Goal: Find specific page/section: Find specific page/section

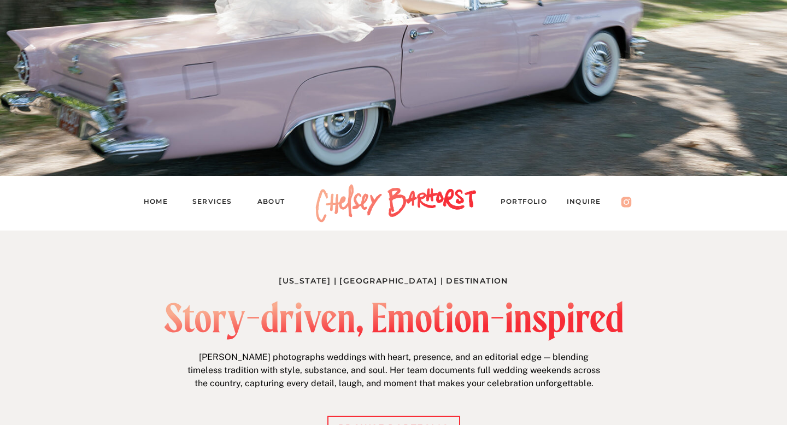
scroll to position [196, 0]
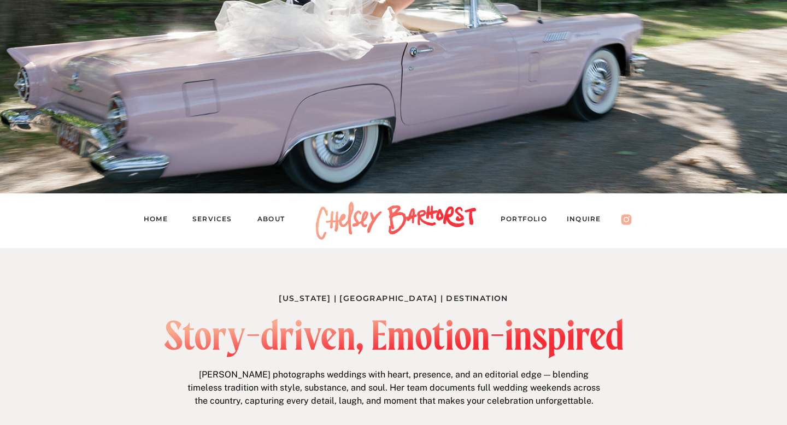
click at [213, 220] on nav "Services" at bounding box center [216, 220] width 49 height 15
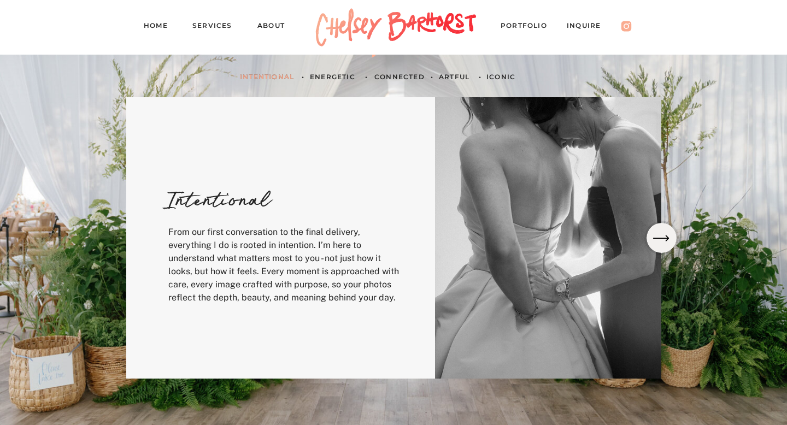
scroll to position [347, 0]
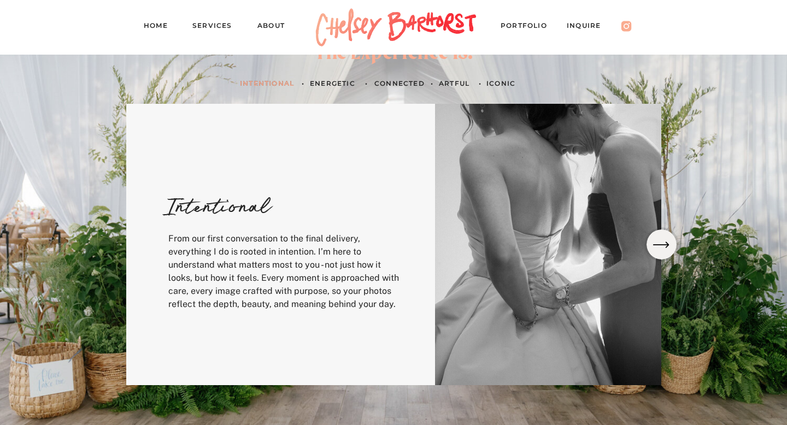
click at [664, 246] on icon at bounding box center [661, 245] width 21 height 20
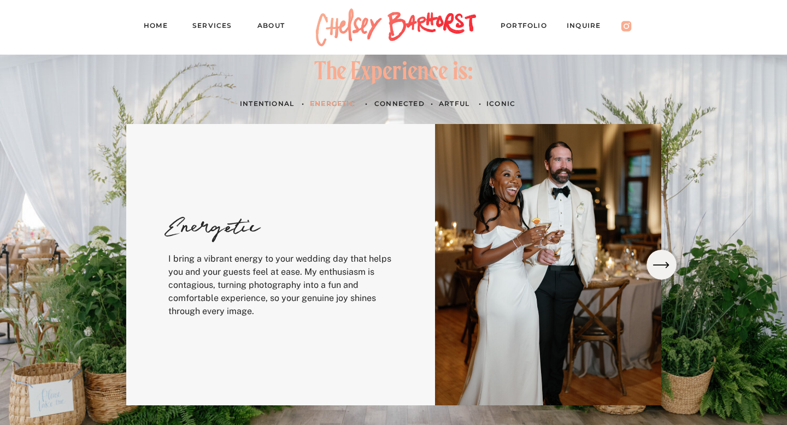
scroll to position [326, 0]
click at [665, 268] on icon at bounding box center [661, 266] width 21 height 20
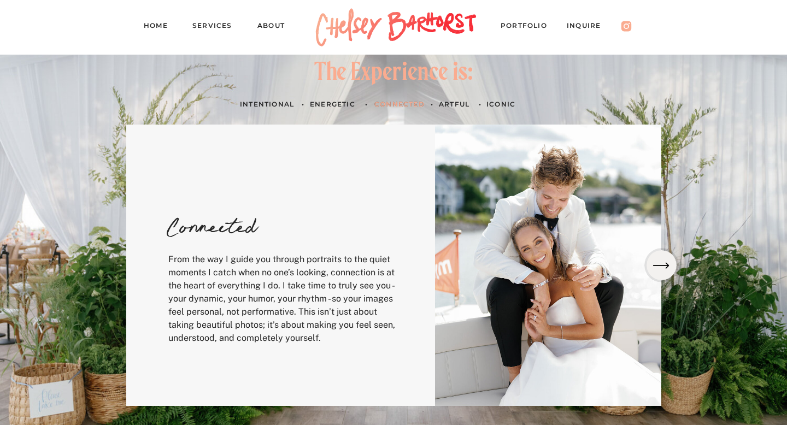
click at [665, 268] on icon at bounding box center [661, 266] width 21 height 20
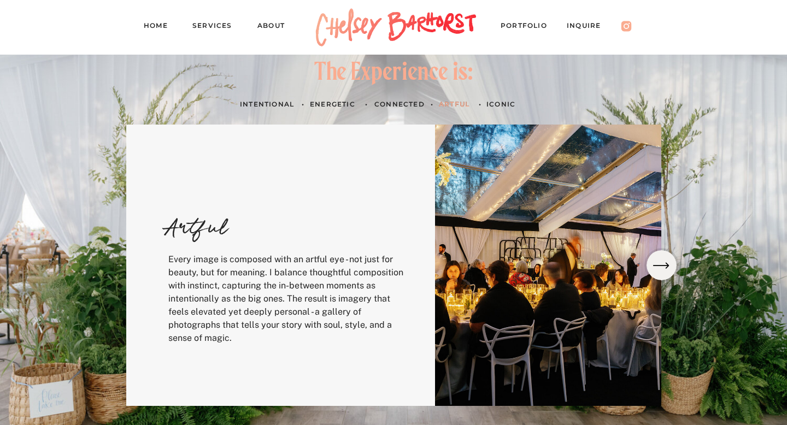
click at [665, 268] on icon at bounding box center [661, 266] width 21 height 20
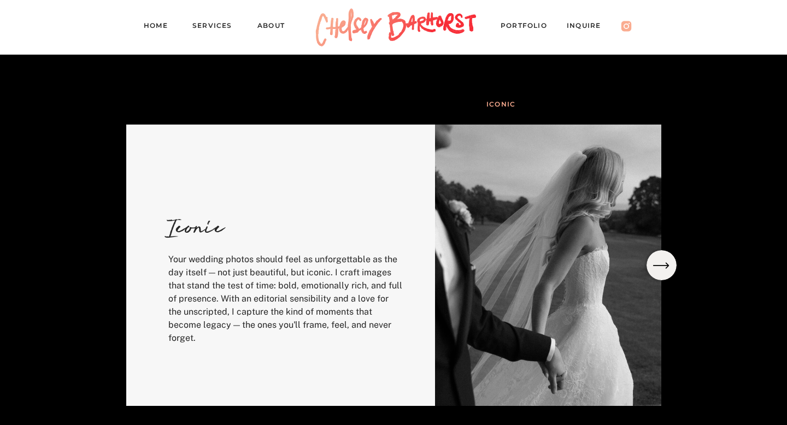
click at [665, 268] on icon at bounding box center [661, 266] width 21 height 20
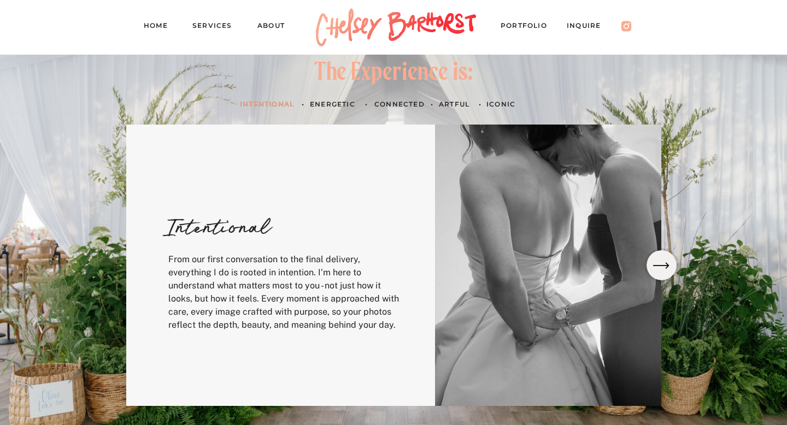
click at [665, 268] on icon at bounding box center [661, 266] width 21 height 20
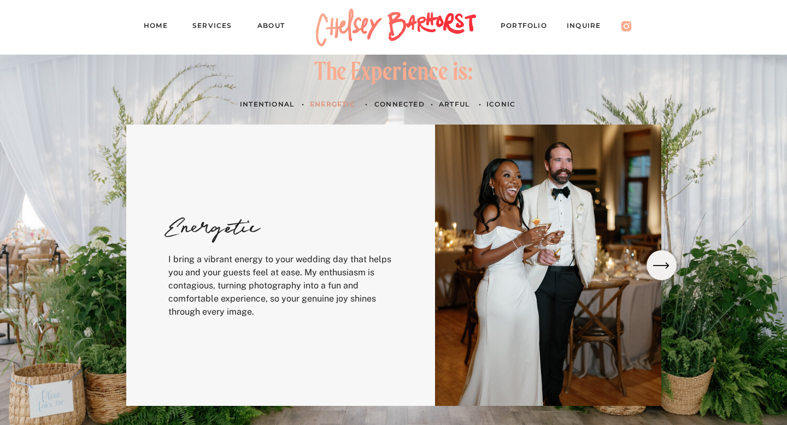
click at [665, 268] on icon at bounding box center [661, 266] width 21 height 20
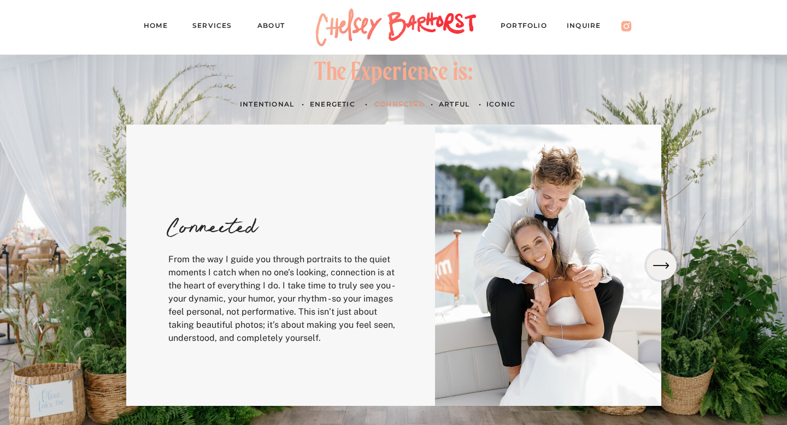
click at [665, 268] on icon at bounding box center [661, 266] width 21 height 20
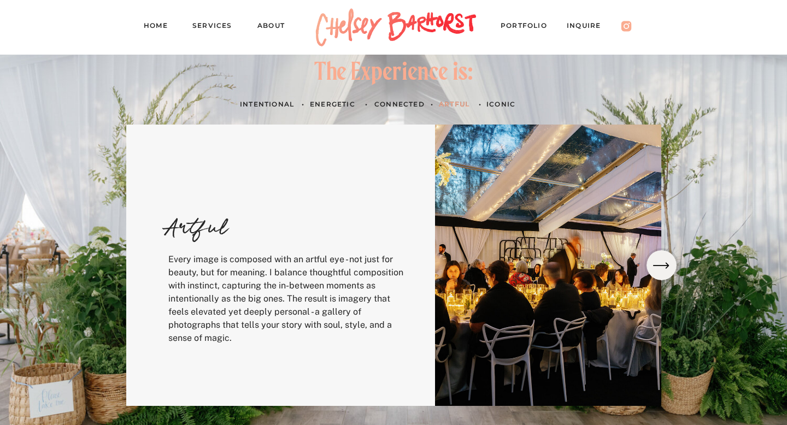
click at [665, 268] on icon at bounding box center [661, 266] width 21 height 20
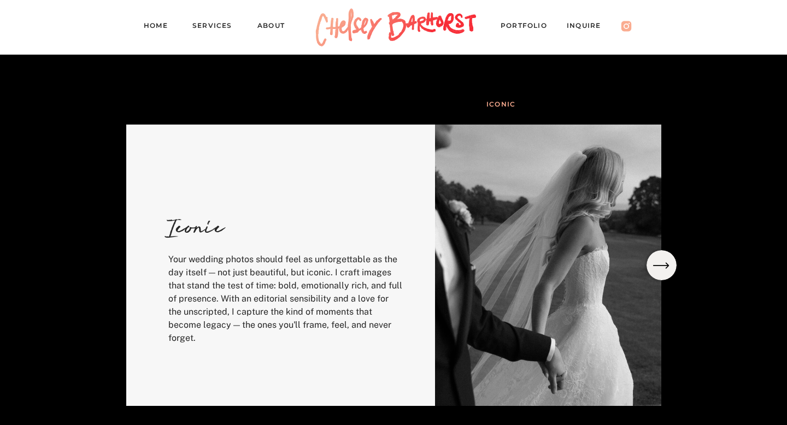
click at [665, 268] on icon at bounding box center [661, 266] width 21 height 20
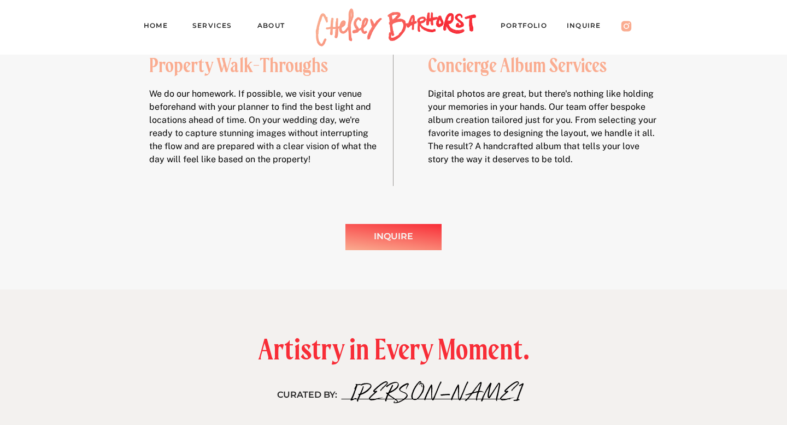
scroll to position [1792, 0]
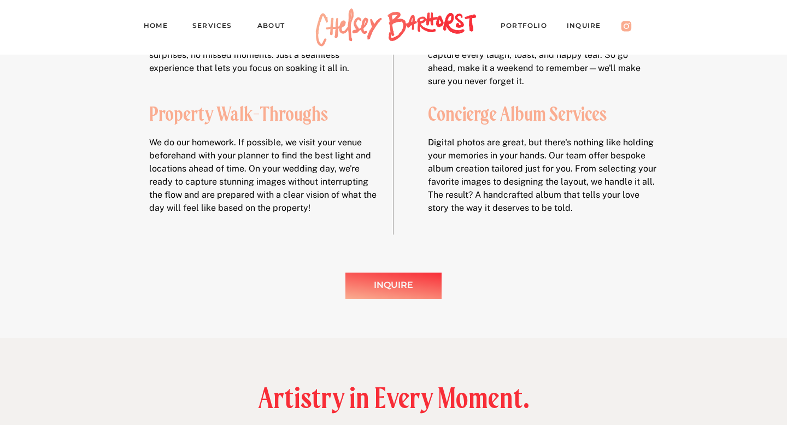
click at [399, 282] on div "Inquire" at bounding box center [393, 286] width 55 height 16
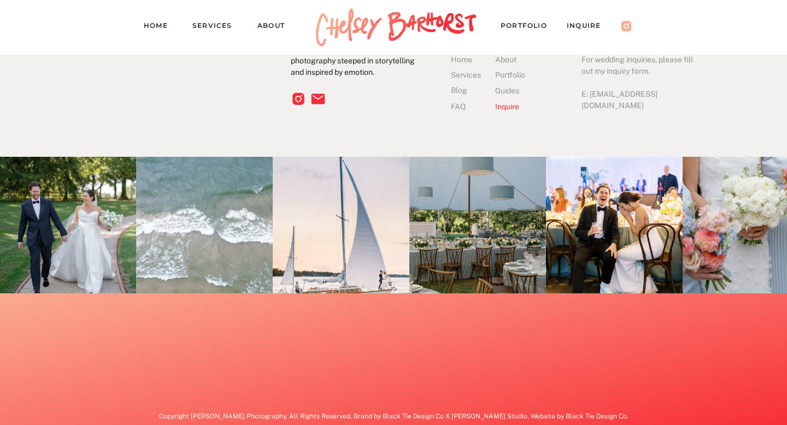
scroll to position [1922, 0]
